Goal: Task Accomplishment & Management: Use online tool/utility

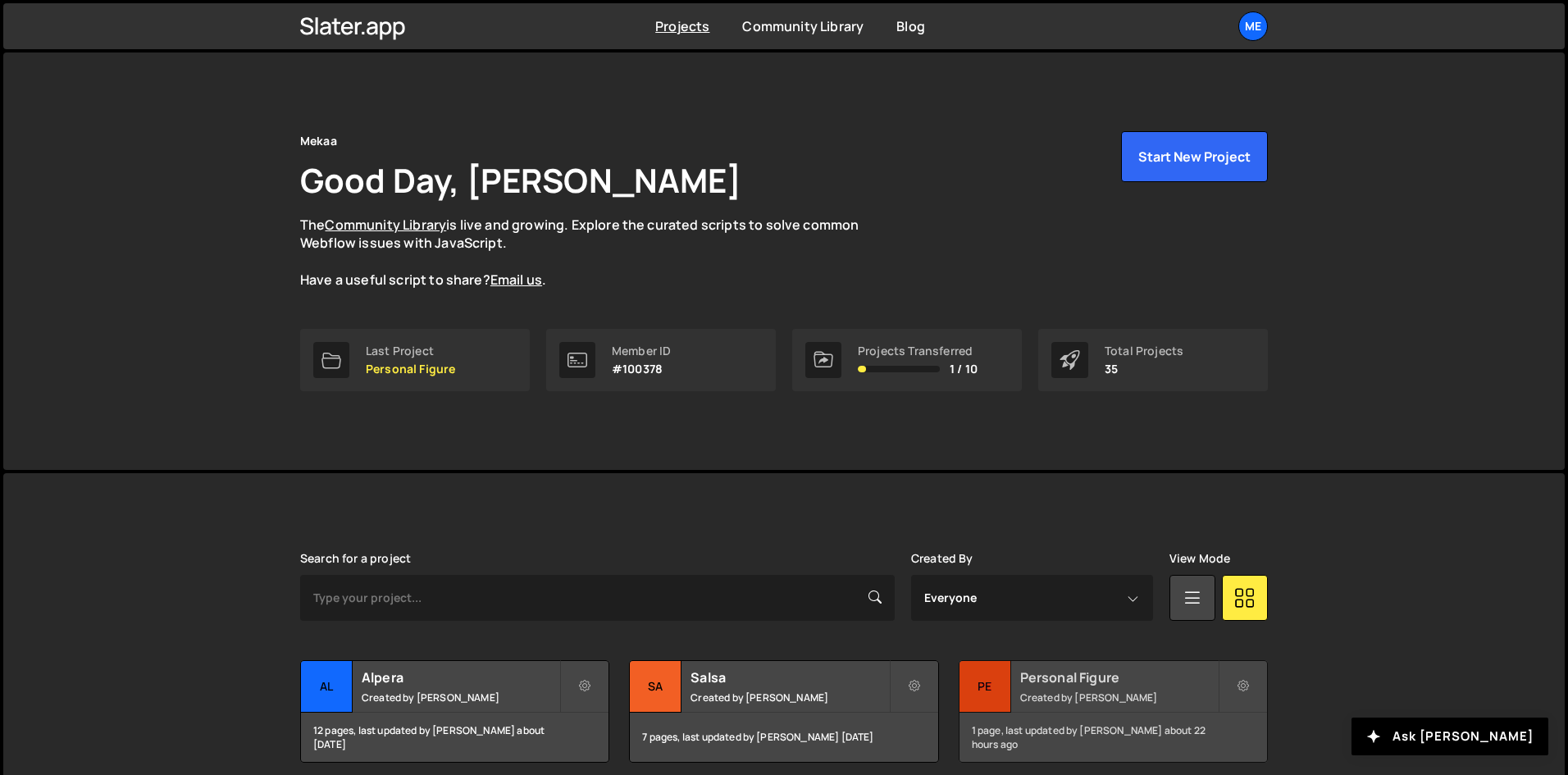
click at [1138, 675] on h2 "Personal Figure" at bounding box center [1119, 678] width 197 height 18
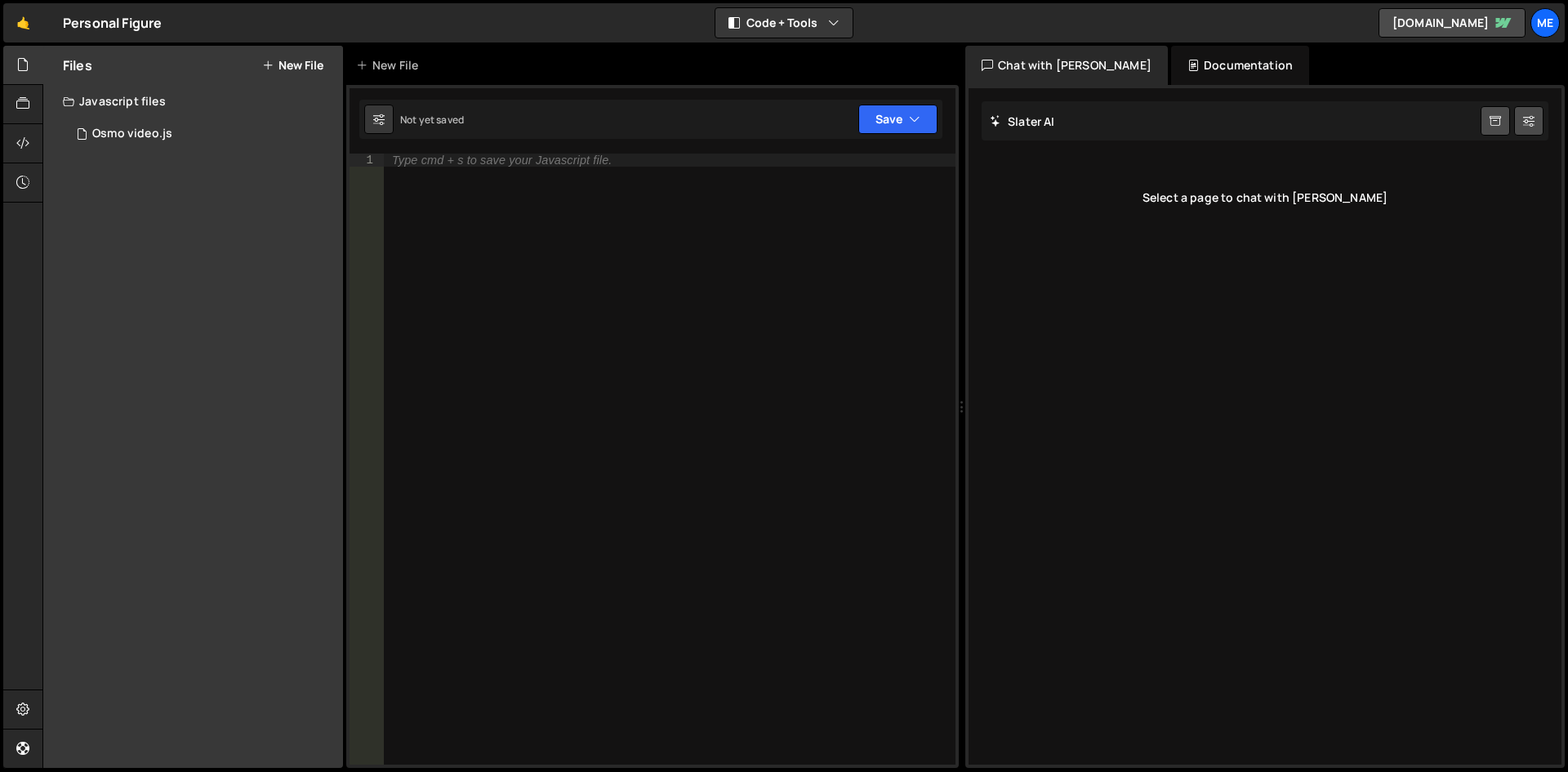
click at [552, 223] on div "Type cmd + s to save your Javascript file." at bounding box center [670, 472] width 572 height 638
click at [615, 213] on div "Type cmd + s to save your Javascript file." at bounding box center [669, 472] width 573 height 638
paste textarea "});"
type textarea "});"
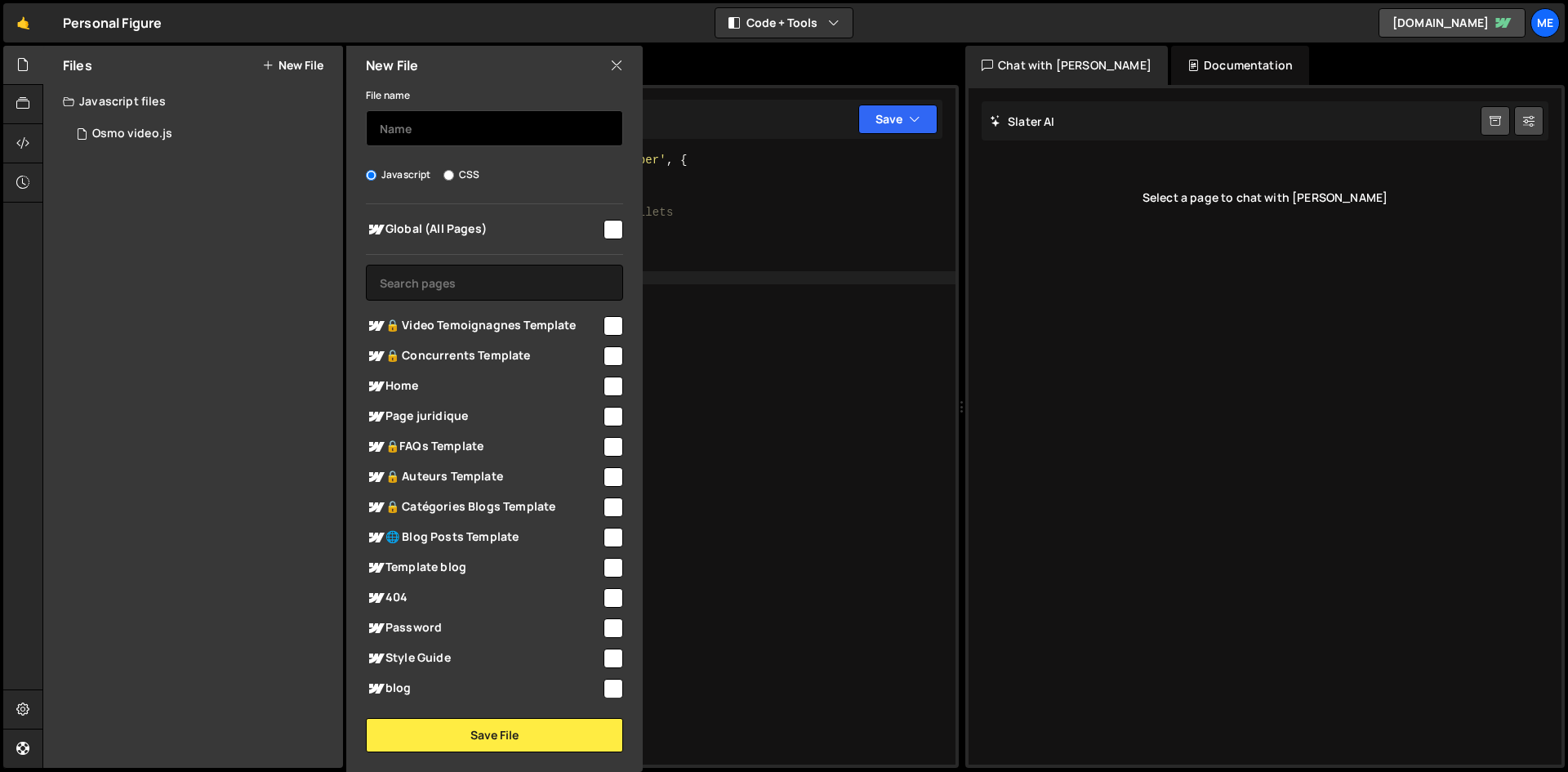
click at [503, 123] on input "text" at bounding box center [495, 129] width 257 height 36
type input "Swiper"
click at [603, 239] on div "Global (All Pages)" at bounding box center [495, 229] width 257 height 30
click at [619, 229] on div "Global (All Pages) 🔒 Video Temoignagnes Template" at bounding box center [495, 451] width 297 height 493
click at [605, 231] on input "checkbox" at bounding box center [614, 229] width 20 height 20
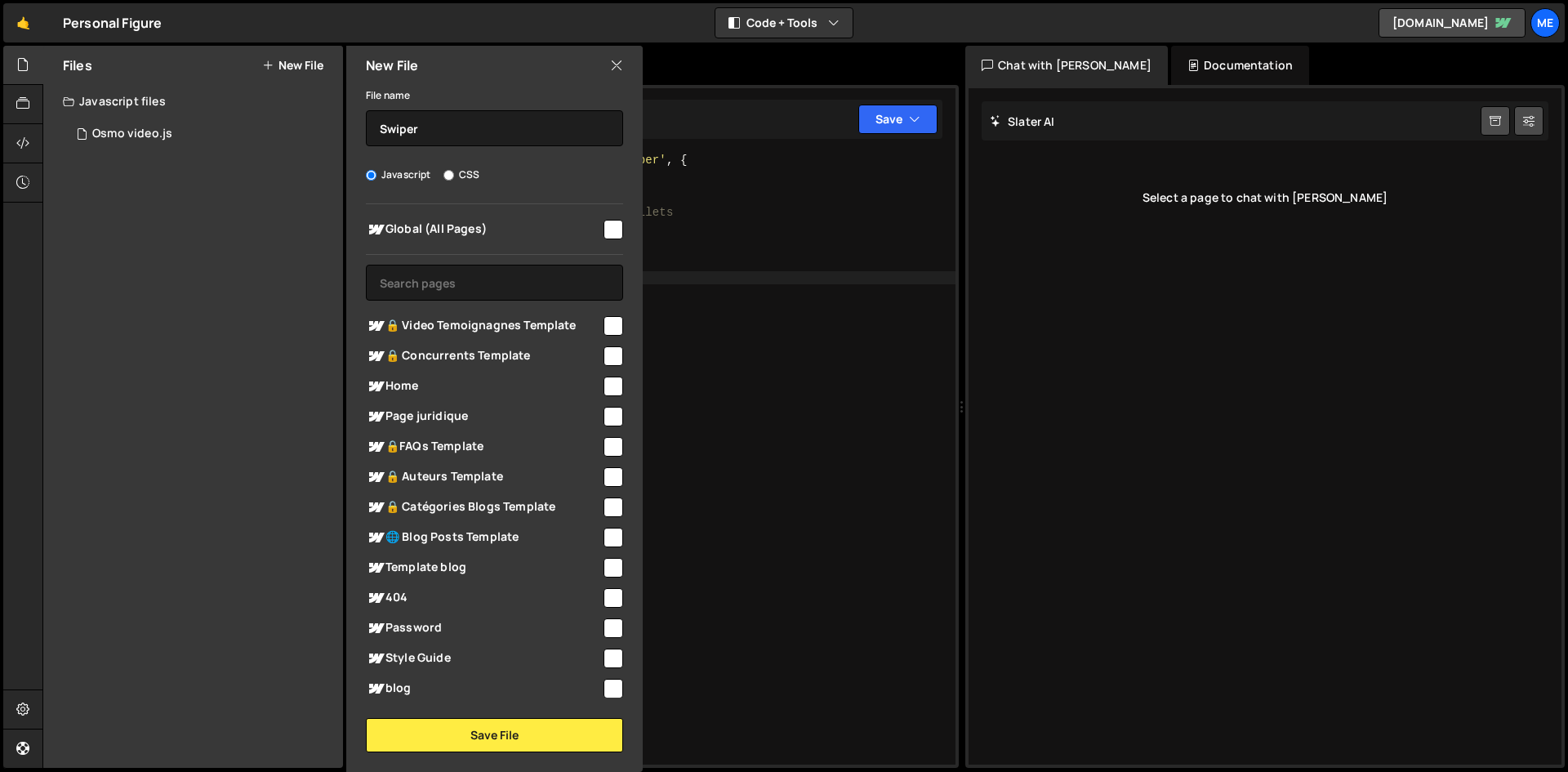
checkbox input "true"
click at [521, 742] on button "Save File" at bounding box center [495, 735] width 257 height 34
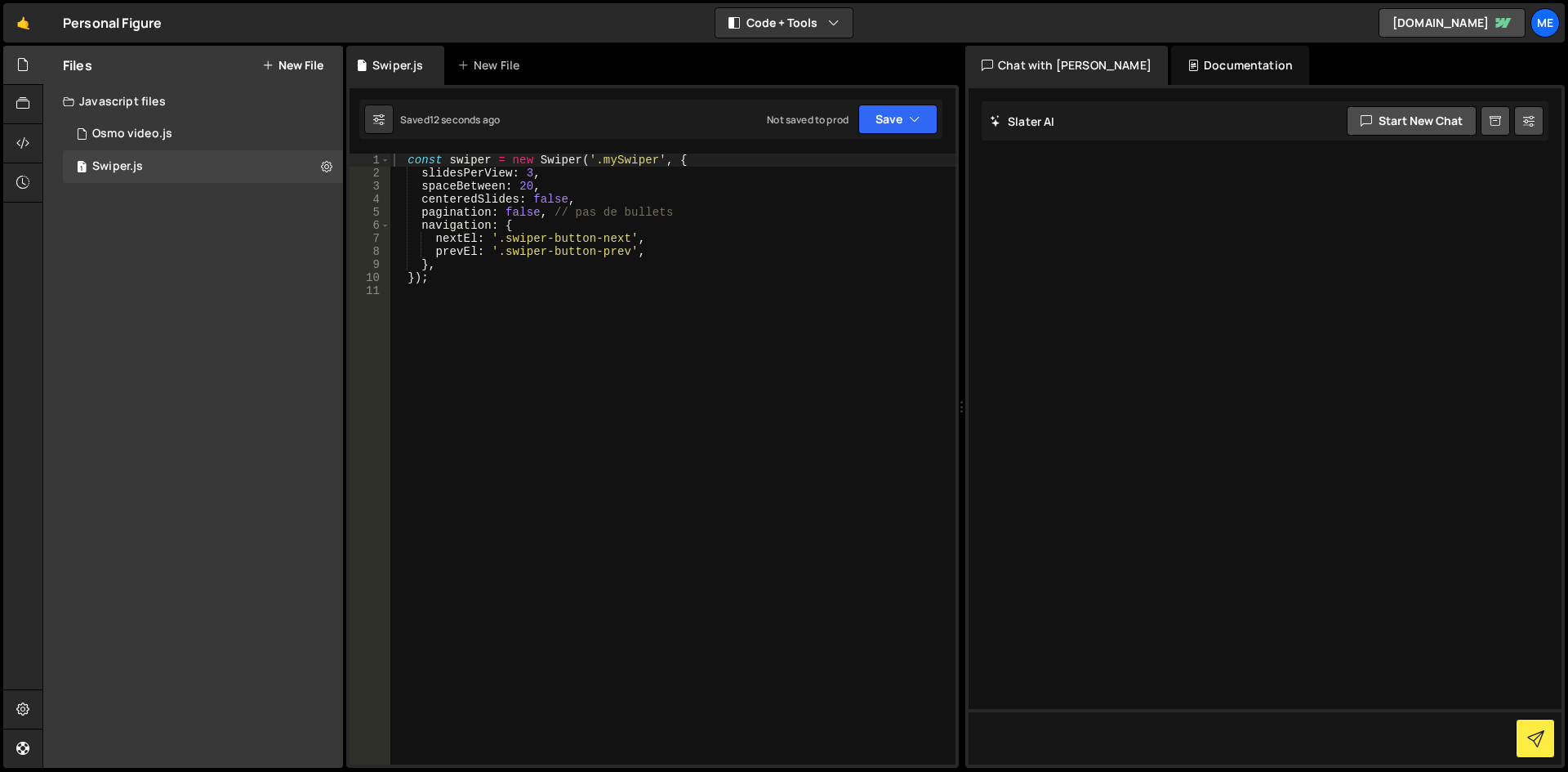
type textarea "},"
click at [766, 260] on div "const swiper = new Swiper ( '.mySwiper' , { slidesPerView : 3 , spaceBetween : …" at bounding box center [673, 472] width 565 height 638
click at [524, 186] on div "const swiper = new Swiper ( '.mySwiper' , { slidesPerView : 3 , spaceBetween : …" at bounding box center [673, 472] width 565 height 638
click at [688, 252] on div "const swiper = new Swiper ( '.mySwiper' , { slidesPerView : 3 , spaceBetween : …" at bounding box center [673, 472] width 565 height 638
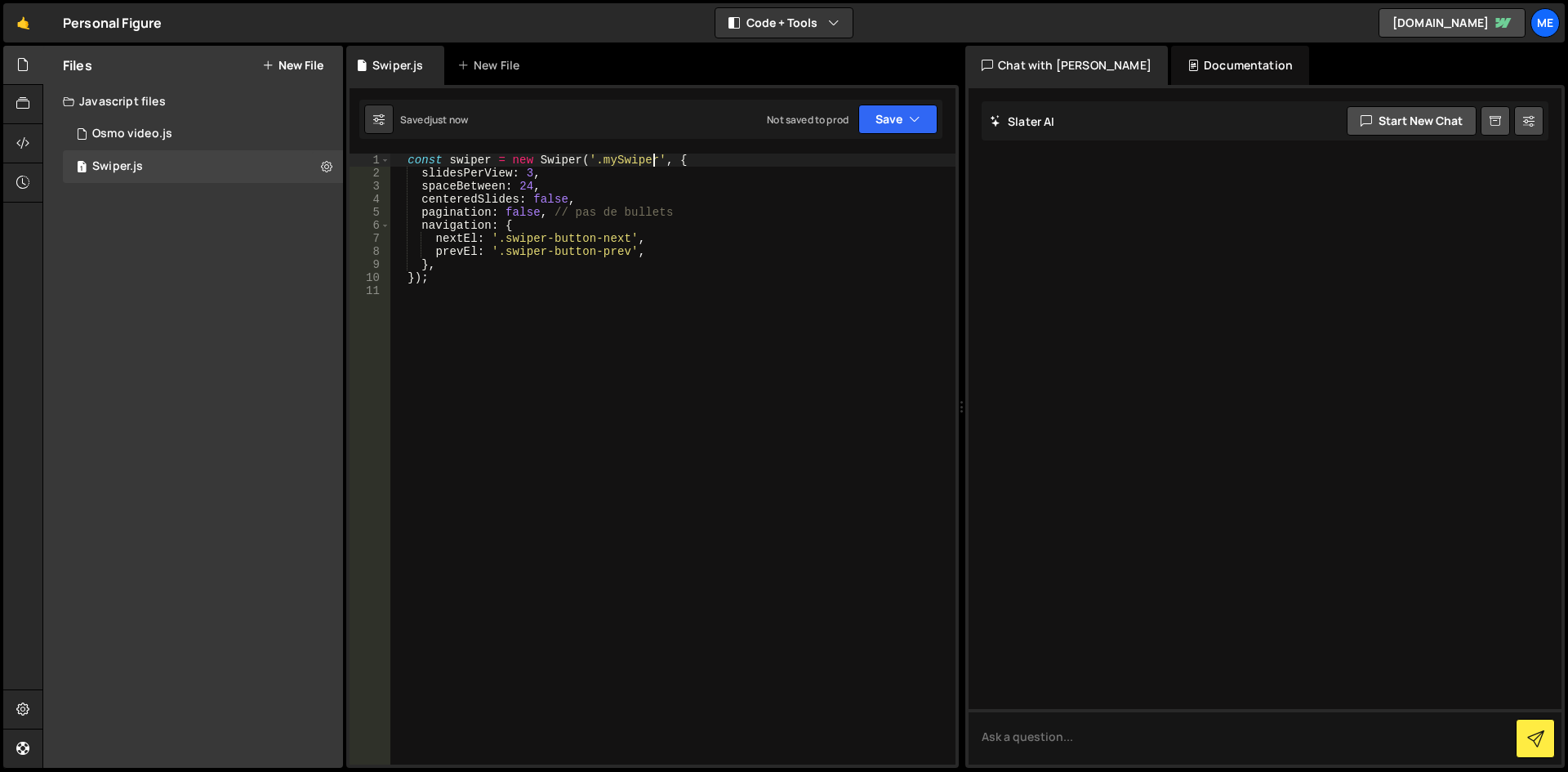
click at [656, 162] on div "const swiper = new Swiper ( '.mySwiper' , { slidesPerView : 3 , spaceBetween : …" at bounding box center [673, 472] width 565 height 638
drag, startPoint x: 654, startPoint y: 160, endPoint x: 596, endPoint y: 160, distance: 58.0
click at [596, 160] on div "const swiper = new Swiper ( '.mySwiper' , { slidesPerView : 3 , spaceBetween : …" at bounding box center [673, 472] width 565 height 638
type textarea "const swiper = new Swiper('.swiper', {"
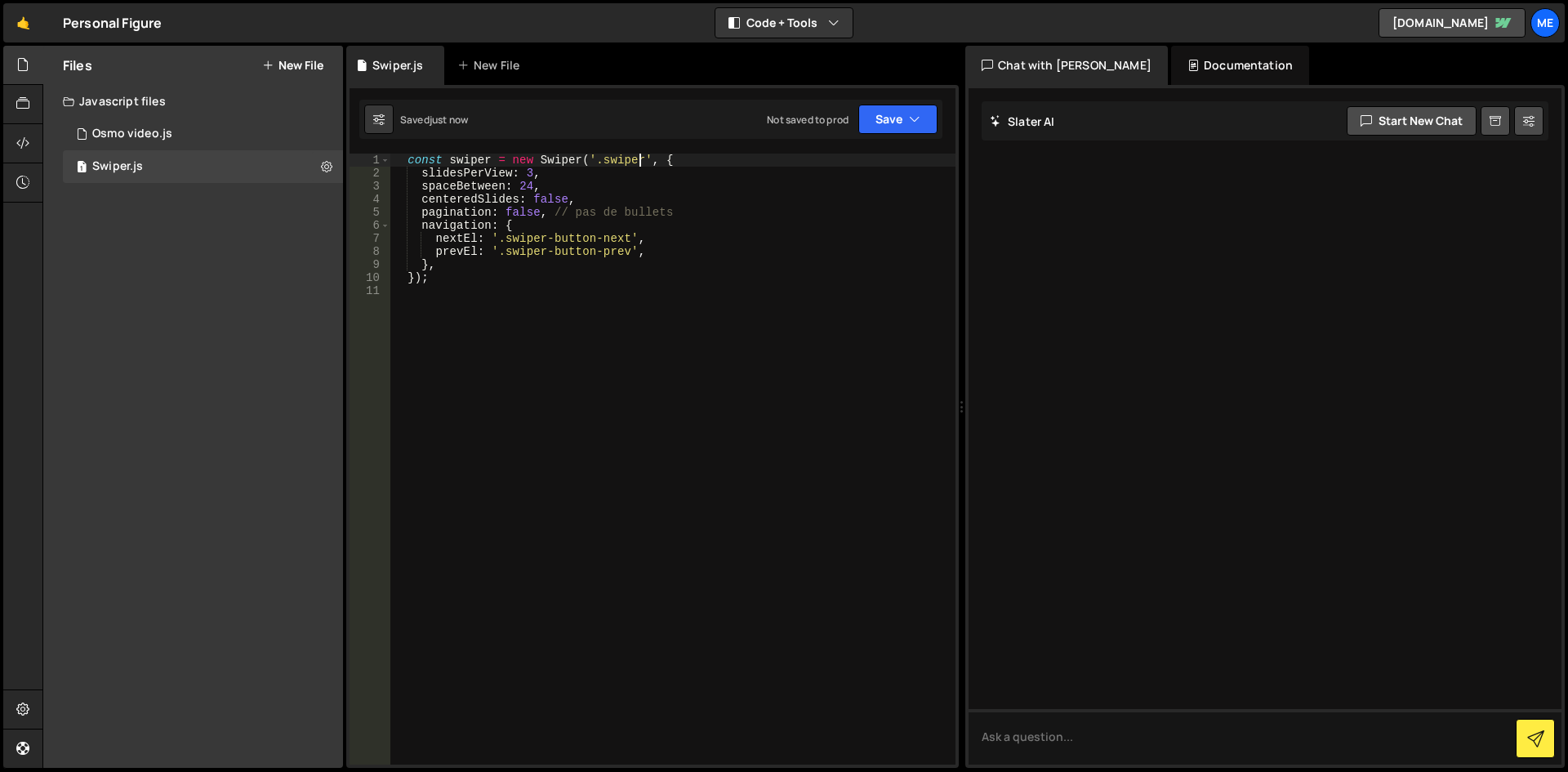
click at [704, 345] on div "const swiper = new Swiper ( '.swiper' , { slidesPerView : 3 , spaceBetween : 24…" at bounding box center [673, 472] width 565 height 638
